Goal: Task Accomplishment & Management: Complete application form

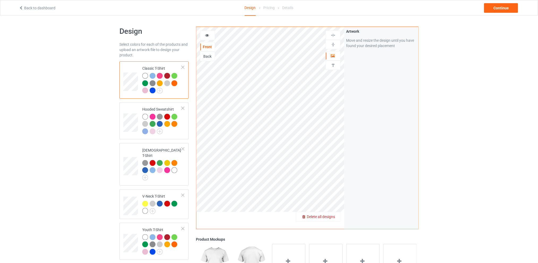
click at [334, 217] on span "Delete all designs" at bounding box center [321, 216] width 28 height 4
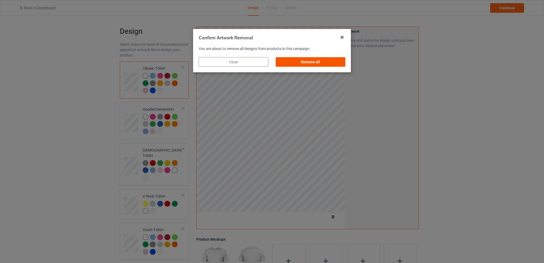
click at [310, 62] on div "Remove all" at bounding box center [311, 62] width 70 height 10
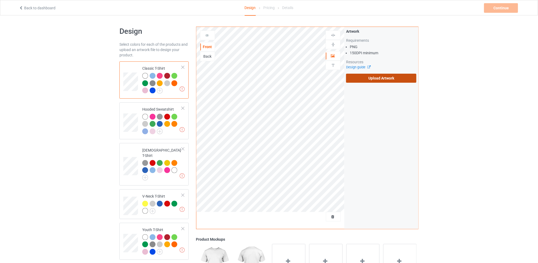
click at [375, 77] on label "Upload Artwork" at bounding box center [381, 78] width 70 height 9
click at [0, 0] on input "Upload Artwork" at bounding box center [0, 0] width 0 height 0
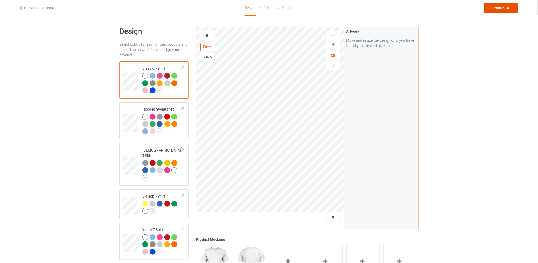
click at [494, 6] on div "Continue" at bounding box center [501, 8] width 34 height 10
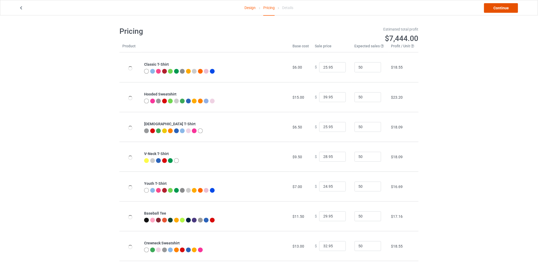
click at [489, 7] on link "Continue" at bounding box center [501, 8] width 34 height 10
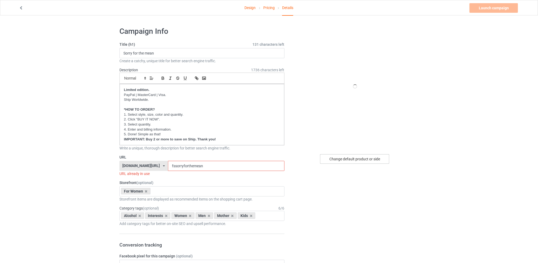
click at [334, 160] on div "Change default product or side" at bounding box center [354, 159] width 69 height 10
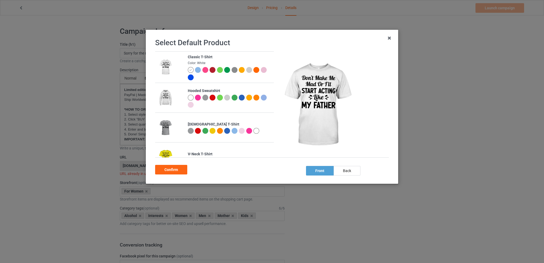
click at [261, 100] on div at bounding box center [264, 98] width 6 height 6
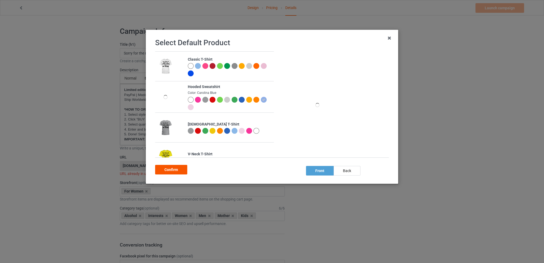
click at [168, 171] on div "Confirm" at bounding box center [171, 170] width 32 height 10
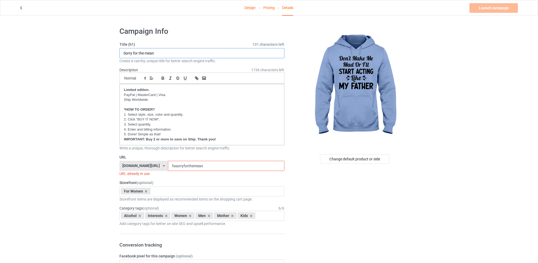
drag, startPoint x: 161, startPoint y: 53, endPoint x: 88, endPoint y: 53, distance: 72.5
click at [347, 157] on div "Change default product or side" at bounding box center [354, 159] width 69 height 10
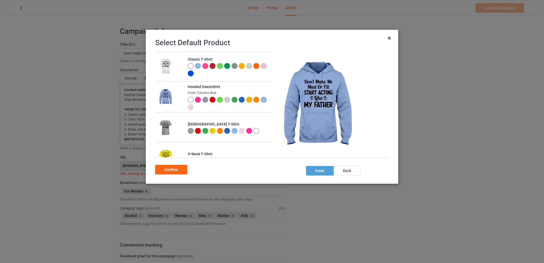
click at [232, 100] on div at bounding box center [235, 100] width 6 height 6
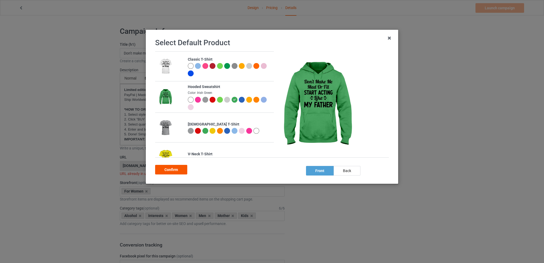
click at [171, 169] on div "Confirm" at bounding box center [171, 170] width 32 height 10
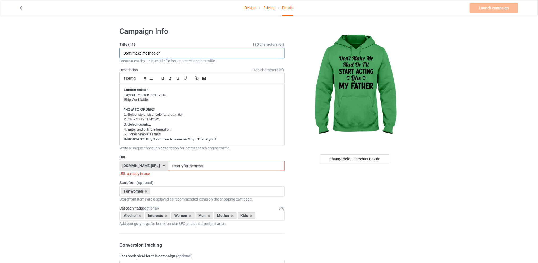
click at [175, 52] on input "Don't make me mad or" at bounding box center [202, 53] width 165 height 10
type input "Don't make me mad or i'll start acting like my father"
drag, startPoint x: 211, startPoint y: 167, endPoint x: 162, endPoint y: 166, distance: 49.1
click at [162, 166] on div "[DOMAIN_NAME][URL] [DOMAIN_NAME][URL] [DOMAIN_NAME][URL] [DOMAIN_NAME][URL] 5d7…" at bounding box center [202, 166] width 165 height 10
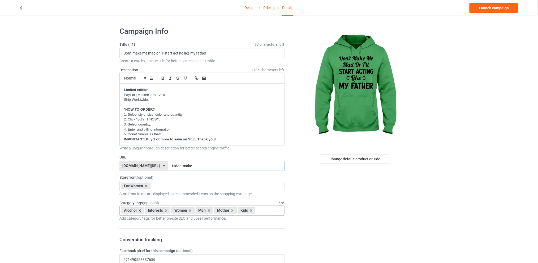
type input "fsdontmake"
click at [140, 210] on icon at bounding box center [140, 209] width 3 height 3
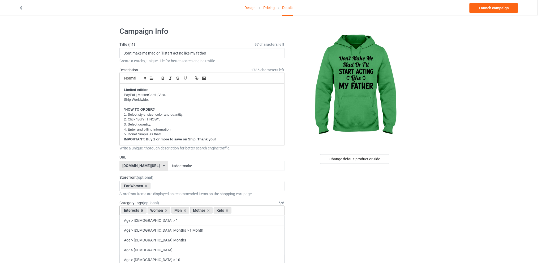
click at [142, 210] on icon at bounding box center [142, 209] width 3 height 3
click at [158, 209] on icon at bounding box center [158, 209] width 3 height 3
click at [163, 209] on icon at bounding box center [163, 209] width 3 height 3
click at [157, 210] on icon at bounding box center [158, 209] width 3 height 3
click at [250, 9] on link "Design" at bounding box center [250, 7] width 11 height 15
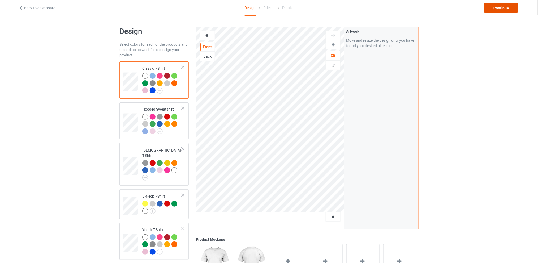
click at [493, 8] on div "Continue" at bounding box center [501, 8] width 34 height 10
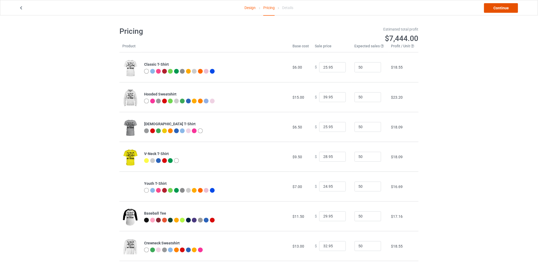
click at [493, 8] on link "Continue" at bounding box center [501, 8] width 34 height 10
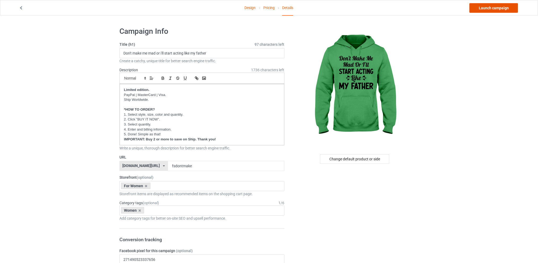
click at [485, 7] on link "Launch campaign" at bounding box center [494, 8] width 49 height 10
